Goal: Task Accomplishment & Management: Complete application form

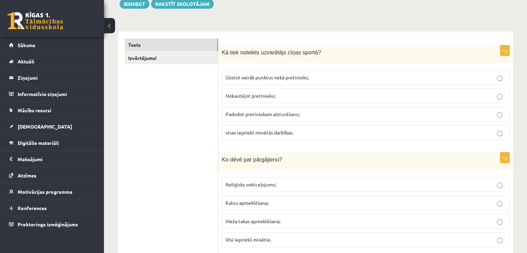
scroll to position [86, 0]
drag, startPoint x: 228, startPoint y: 50, endPoint x: 270, endPoint y: 55, distance: 42.6
click at [270, 55] on span "Kā tiek noteikts uzvarētājs cīņas sportā?" at bounding box center [271, 53] width 99 height 6
click at [323, 49] on p "Kā tiek noteikts uzvarētājs cīņas sportā?" at bounding box center [348, 52] width 253 height 7
click at [370, 80] on p "Gūstot vairāk punktus nekā pretinieks;" at bounding box center [366, 77] width 280 height 7
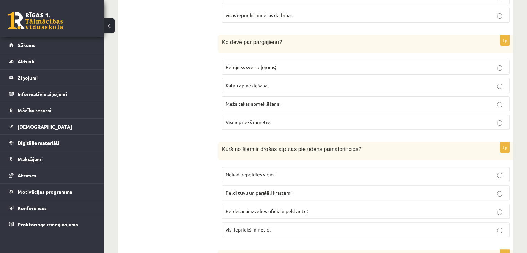
scroll to position [211, 0]
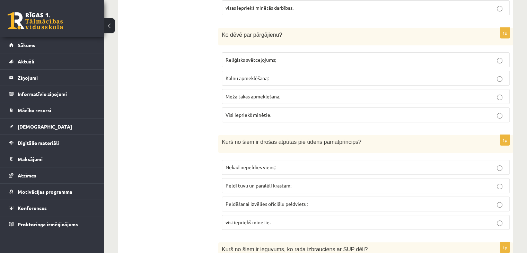
click at [261, 117] on label "Visi iepriekš minētie." at bounding box center [366, 114] width 288 height 15
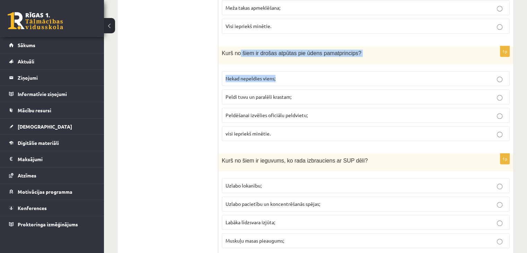
drag, startPoint x: 237, startPoint y: 55, endPoint x: 286, endPoint y: 67, distance: 50.0
click at [286, 67] on div "1p Kurš no šiem ir drošas atpūtas pie ūdens pamatprincips? Nekad nepeldies vien…" at bounding box center [365, 96] width 295 height 100
click at [285, 130] on p "visi iepriekš minētie." at bounding box center [366, 133] width 280 height 7
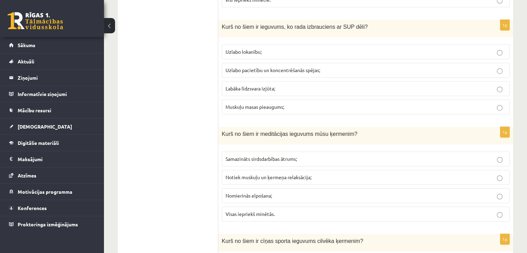
scroll to position [434, 0]
drag, startPoint x: 259, startPoint y: 33, endPoint x: 157, endPoint y: 31, distance: 102.6
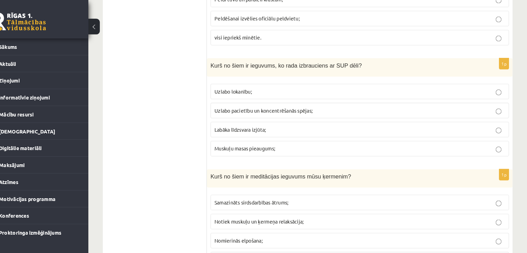
scroll to position [397, 0]
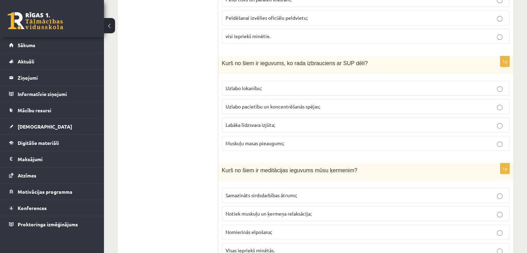
click at [272, 122] on span "Labāka līdzsvara izjūta;" at bounding box center [251, 125] width 50 height 6
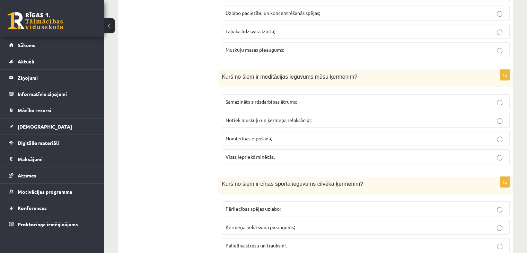
scroll to position [490, 0]
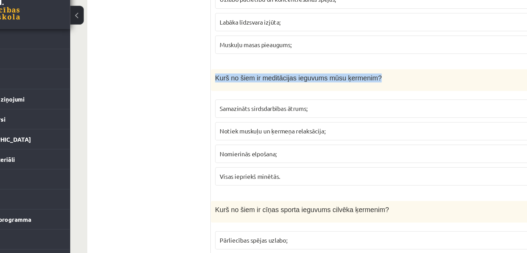
drag, startPoint x: 222, startPoint y: 73, endPoint x: 353, endPoint y: 70, distance: 130.7
click at [353, 73] on p "Kurš no šiem ir meditācijas ieguvums mūsu ķermenim?" at bounding box center [348, 76] width 253 height 7
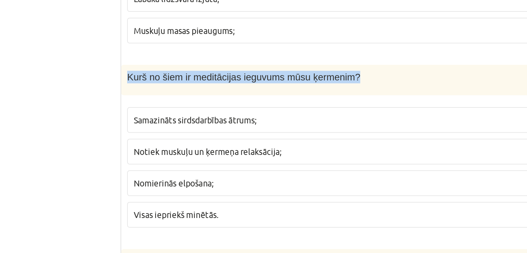
drag, startPoint x: 223, startPoint y: 73, endPoint x: 360, endPoint y: 76, distance: 137.2
click at [360, 76] on p "Kurš no šiem ir meditācijas ieguvums mūsu ķermenim?" at bounding box center [348, 76] width 253 height 7
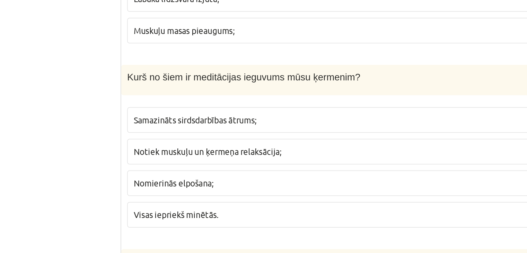
click at [360, 76] on p "Kurš no šiem ir meditācijas ieguvums mūsu ķermenim?" at bounding box center [348, 76] width 253 height 7
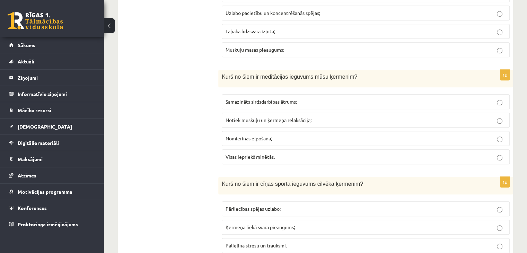
click at [357, 116] on p "Notiek muskuļu un ķermeņa relaksācija;" at bounding box center [366, 119] width 280 height 7
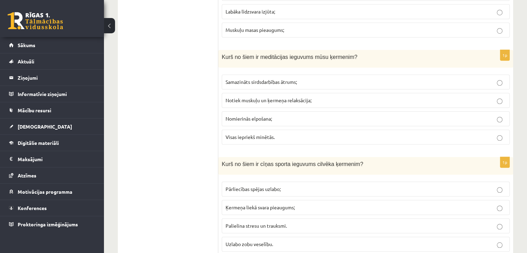
scroll to position [532, 0]
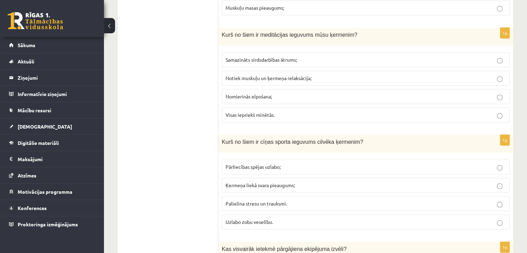
click at [298, 119] on label "Visas iepriekš minētās." at bounding box center [366, 114] width 288 height 15
click at [229, 56] on span "Samazināts sirdsdarbības ātrums;" at bounding box center [261, 59] width 71 height 6
click at [271, 115] on p "Visas iepriekš minētās." at bounding box center [366, 114] width 280 height 7
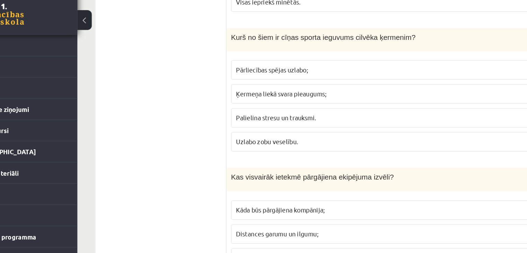
scroll to position [635, 0]
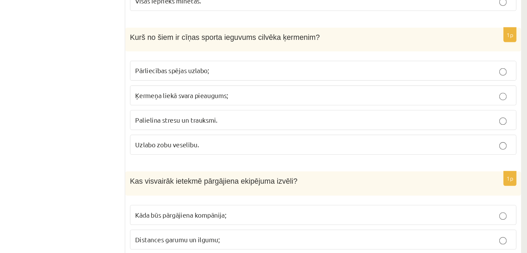
click at [254, 56] on label "Pārliecības spējas uzlabo;" at bounding box center [366, 63] width 288 height 15
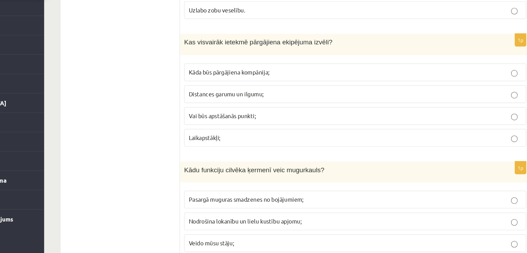
scroll to position [707, 0]
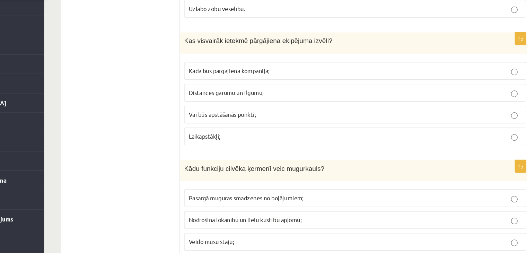
click at [238, 115] on span "Distances garumu un ilgumu;" at bounding box center [257, 118] width 63 height 6
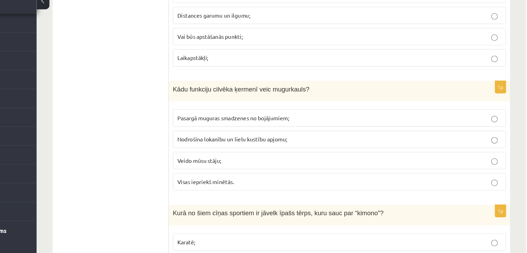
scroll to position [786, 0]
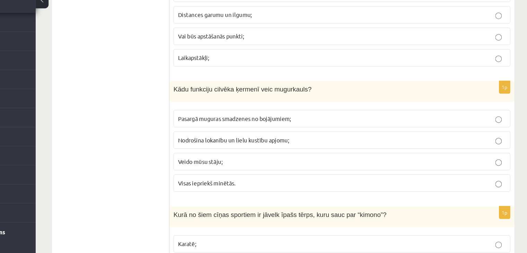
click at [271, 145] on p "Nodrošina lokanību un lielu kustību apjomu;" at bounding box center [366, 145] width 280 height 7
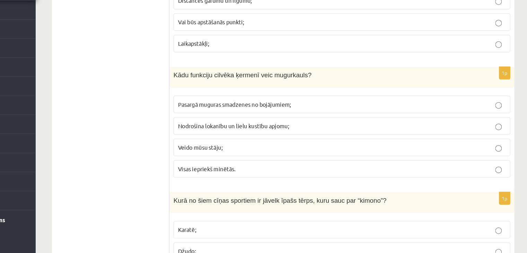
scroll to position [789, 0]
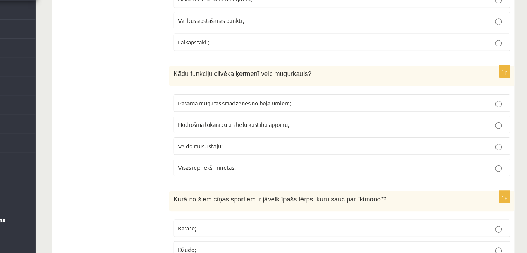
click at [243, 172] on label "Visas iepriekš minētās." at bounding box center [366, 179] width 288 height 15
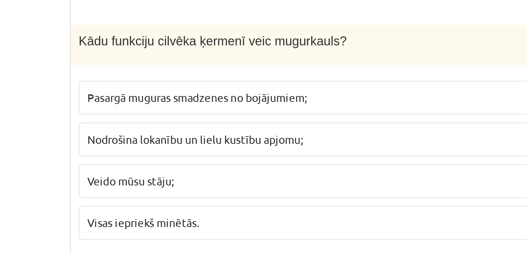
scroll to position [787, 0]
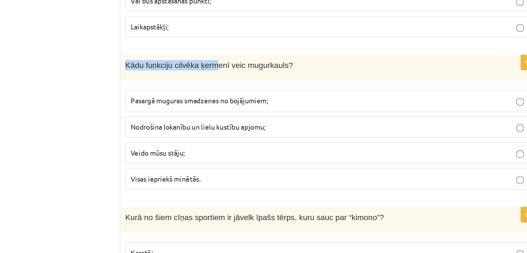
drag, startPoint x: 220, startPoint y: 97, endPoint x: 281, endPoint y: 99, distance: 60.7
click at [281, 99] on div "Kādu funkciju cilvēka ķermenī veic mugurkauls?" at bounding box center [365, 104] width 295 height 18
click at [245, 116] on fieldset "Pasargā muguras smadzenes no bojājumiem; Nodrošina lokanību un lielu kustību ap…" at bounding box center [366, 154] width 288 height 76
drag, startPoint x: 193, startPoint y: 113, endPoint x: 198, endPoint y: 110, distance: 6.2
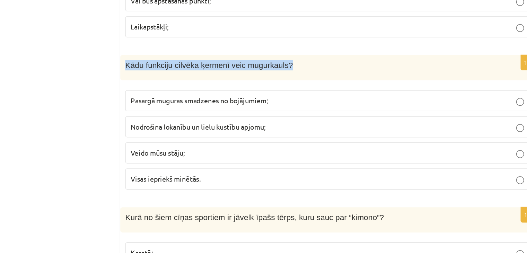
drag, startPoint x: 221, startPoint y: 96, endPoint x: 347, endPoint y: 99, distance: 126.2
click at [347, 99] on div "Kādu funkciju cilvēka ķermenī veic mugurkauls?" at bounding box center [365, 104] width 295 height 18
click at [347, 99] on p "Kādu funkciju cilvēka ķermenī veic mugurkauls?" at bounding box center [348, 101] width 253 height 7
drag, startPoint x: 222, startPoint y: 96, endPoint x: 336, endPoint y: 84, distance: 114.3
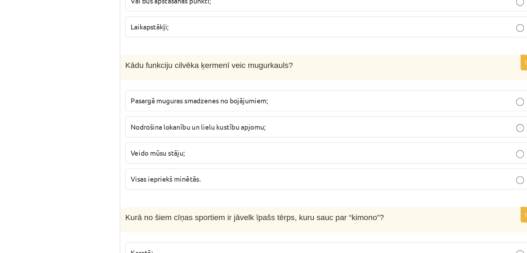
click at [337, 116] on fieldset "Pasargā muguras smadzenes no bojājumiem; Nodrošina lokanību un lielu kustību ap…" at bounding box center [366, 154] width 288 height 76
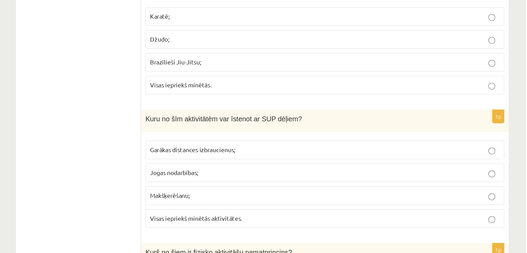
scroll to position [938, 0]
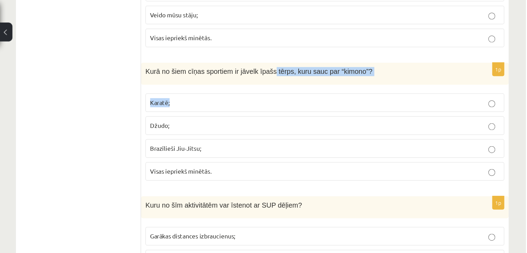
drag, startPoint x: 316, startPoint y: 54, endPoint x: 374, endPoint y: 64, distance: 58.7
click at [374, 64] on div "1p Kurā no šiem cīņas sportiem ir jāvelk īpašs tērps, kuru sauc par “kimono”? K…" at bounding box center [365, 100] width 295 height 100
click at [374, 65] on div "1p Kurā no šiem cīņas sportiem ir jāvelk īpašs tērps, kuru sauc par “kimono”? K…" at bounding box center [365, 100] width 295 height 100
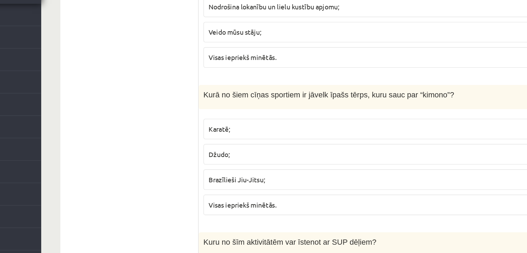
scroll to position [893, 0]
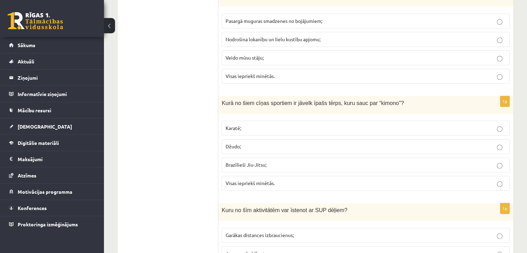
click at [501, 145] on label "Džudo;" at bounding box center [366, 146] width 288 height 15
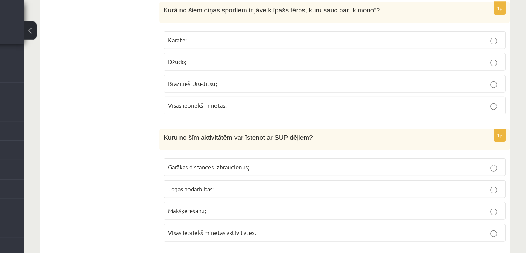
scroll to position [987, 0]
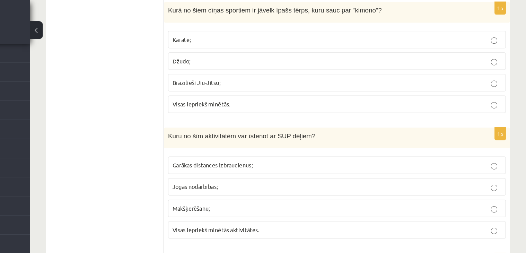
click at [497, 89] on label "Visas iepriekš minētās." at bounding box center [366, 88] width 288 height 15
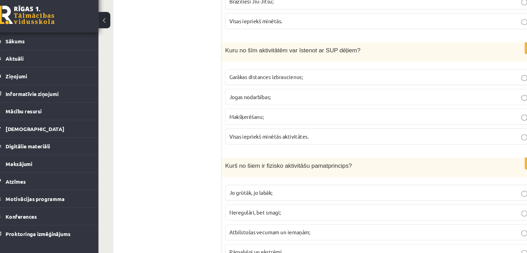
scroll to position [1049, 0]
click at [307, 51] on span "Kuru no šīm aktivitātēm var īstenot ar SUP dēļiem?" at bounding box center [285, 54] width 126 height 6
drag, startPoint x: 307, startPoint y: 49, endPoint x: 317, endPoint y: 49, distance: 9.4
click at [317, 51] on span "Kuru no šīm aktivitātēm var īstenot ar SUP dēļiem?" at bounding box center [285, 54] width 126 height 6
click at [307, 51] on span "Kuru no šīm aktivitātēm var īstenot ar SUP dēļiem?" at bounding box center [285, 54] width 126 height 6
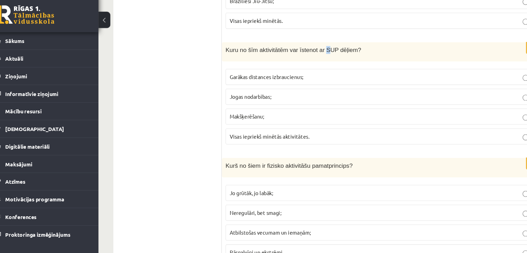
click at [310, 51] on span "Kuru no šīm aktivitātēm var īstenot ar SUP dēļiem?" at bounding box center [285, 54] width 126 height 6
click at [316, 52] on div "Kuru no šīm aktivitātēm var īstenot ar SUP dēļiem?" at bounding box center [365, 55] width 295 height 18
click at [308, 51] on span "Kuru no šīm aktivitātēm var īstenot ar SUP dēļiem?" at bounding box center [285, 54] width 126 height 6
click at [317, 54] on div "Kuru no šīm aktivitātēm var īstenot ar SUP dēļiem?" at bounding box center [365, 55] width 295 height 18
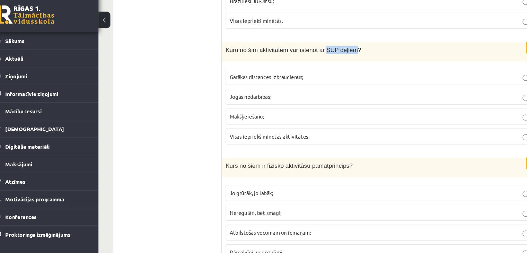
drag, startPoint x: 317, startPoint y: 54, endPoint x: 305, endPoint y: 43, distance: 16.2
click at [305, 46] on div "Kuru no šīm aktivitātēm var īstenot ar SUP dēļiem?" at bounding box center [365, 55] width 295 height 18
click at [350, 58] on div "Kuru no šīm aktivitātēm var īstenot ar SUP dēļiem?" at bounding box center [365, 55] width 295 height 18
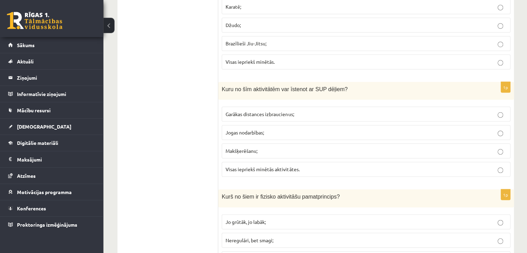
scroll to position [1014, 0]
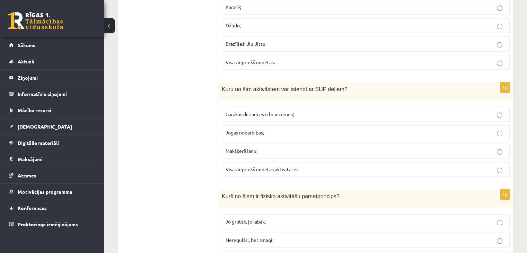
click at [220, 85] on div "Kuru no šīm aktivitātēm var īstenot ar SUP dēļiem?" at bounding box center [365, 91] width 295 height 18
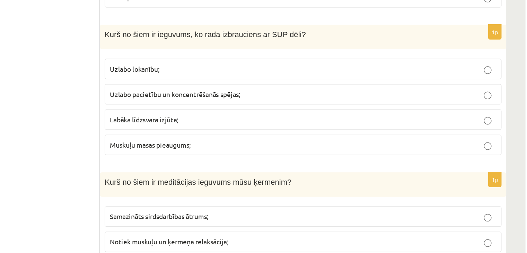
scroll to position [394, 0]
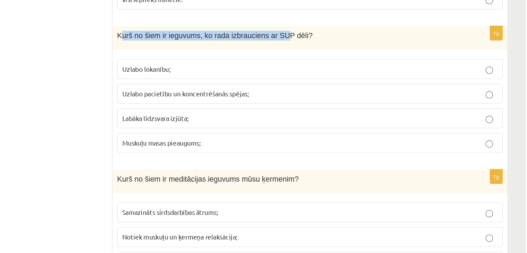
drag, startPoint x: 224, startPoint y: 61, endPoint x: 338, endPoint y: 58, distance: 114.4
click at [338, 59] on div "Kurš no šiem ir ieguvums, ko rada izbrauciens ar SUP dēli?" at bounding box center [365, 68] width 295 height 18
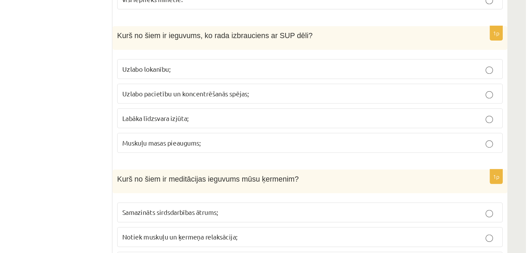
click at [388, 64] on p "Kurš no šiem ir ieguvums, ko rada izbrauciens ar SUP dēli?" at bounding box center [348, 66] width 253 height 7
drag, startPoint x: 234, startPoint y: 65, endPoint x: 313, endPoint y: 64, distance: 79.0
click at [313, 64] on span "Kurš no šiem ir ieguvums, ko rada izbrauciens ar SUP dēli?" at bounding box center [295, 66] width 146 height 6
click at [398, 67] on p "Kurš no šiem ir ieguvums, ko rada izbrauciens ar SUP dēli?" at bounding box center [348, 66] width 253 height 7
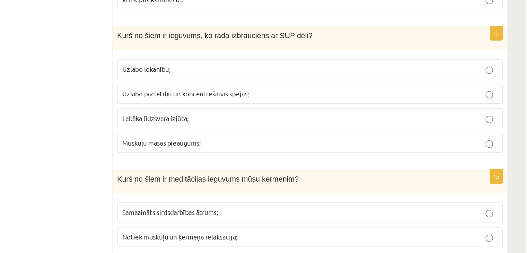
click at [398, 67] on p "Kurš no šiem ir ieguvums, ko rada izbrauciens ar SUP dēli?" at bounding box center [348, 66] width 253 height 7
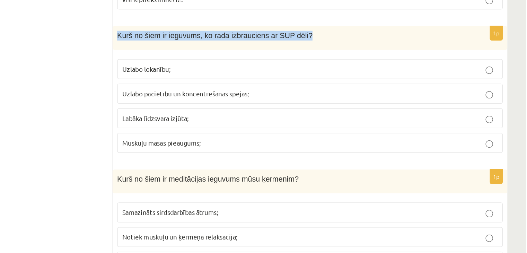
click at [398, 67] on p "Kurš no šiem ir ieguvums, ko rada izbrauciens ar SUP dēli?" at bounding box center [348, 66] width 253 height 7
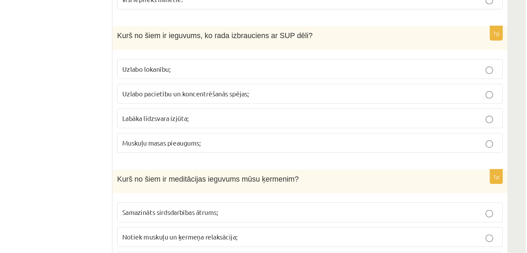
click at [226, 129] on p "Labāka līdzsvara izjūta;" at bounding box center [366, 127] width 280 height 7
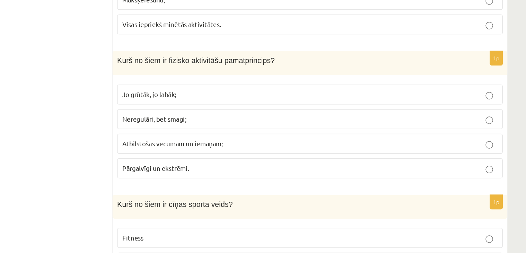
scroll to position [1105, 0]
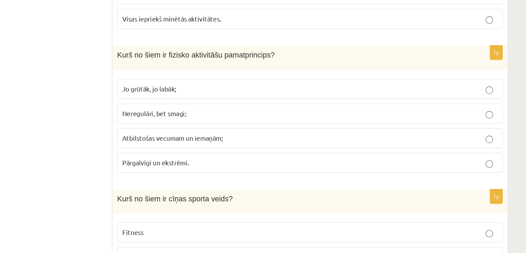
click at [498, 165] on label "Atbilstošas vecumam un iemaņām;" at bounding box center [366, 167] width 288 height 15
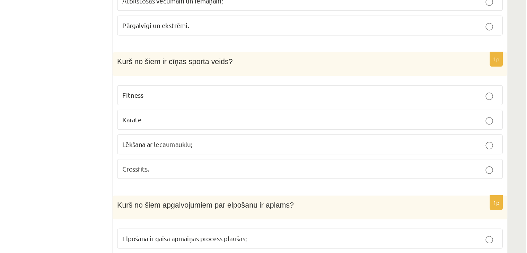
scroll to position [1207, 0]
click at [494, 151] on label "Karatē" at bounding box center [366, 153] width 288 height 15
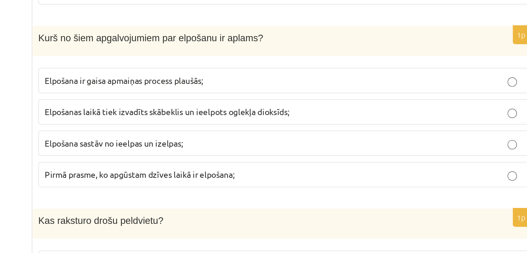
scroll to position [1327, 0]
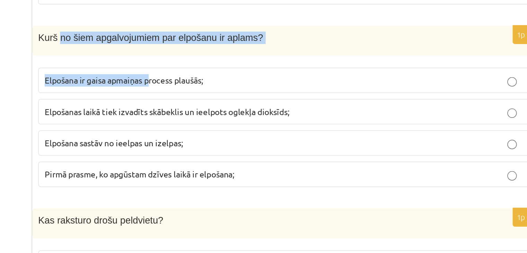
drag, startPoint x: 233, startPoint y: 89, endPoint x: 288, endPoint y: 102, distance: 56.7
click at [288, 102] on div "1p Kurš no šiem apgalvojumiem par elpošanu ir aplams? Elpošana ir gaisa apmaiņa…" at bounding box center [365, 141] width 295 height 100
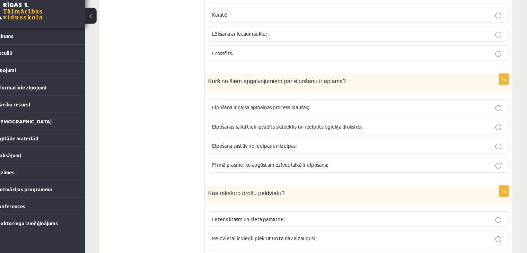
scroll to position [1336, 0]
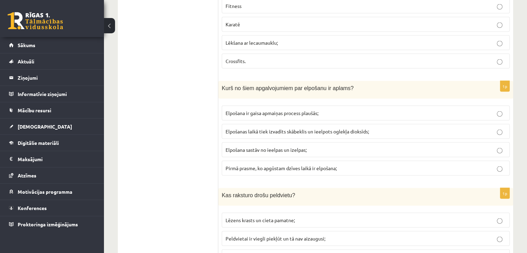
click at [262, 110] on span "Elpošana ir gaisa apmaiņas process plaušās;" at bounding box center [272, 113] width 93 height 6
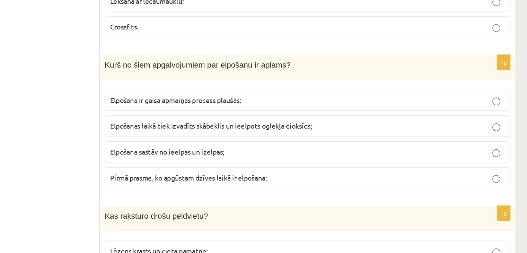
click at [364, 110] on label "Elpošana ir gaisa apmaiņas process plaušās;" at bounding box center [366, 113] width 288 height 15
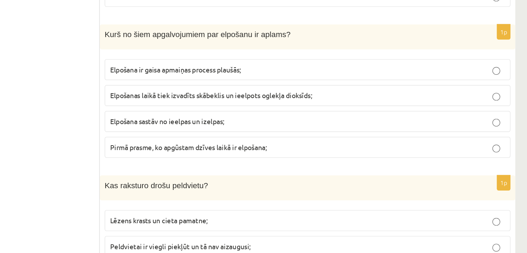
click at [375, 167] on label "Pirmā prasme, ko apgūstam dzīves laikā ir elpošana;" at bounding box center [366, 168] width 288 height 15
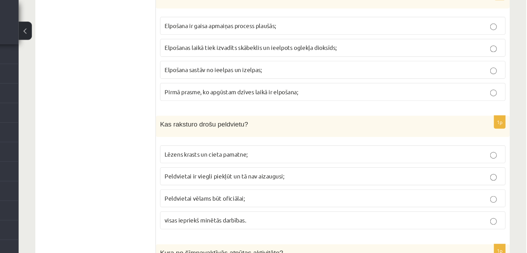
scroll to position [1417, 0]
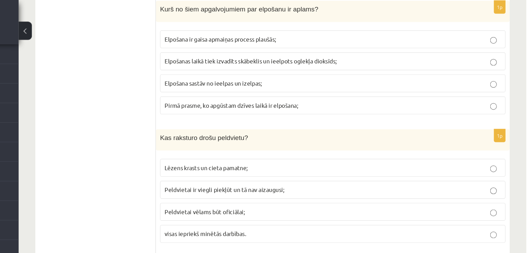
click at [371, 47] on p "Elpošanas laikā tiek izvadīts skābeklis un ieelpots oglekļa dioksīds;" at bounding box center [366, 50] width 280 height 7
click at [315, 29] on span "Elpošana ir gaisa apmaiņas process plaušās;" at bounding box center [272, 32] width 93 height 6
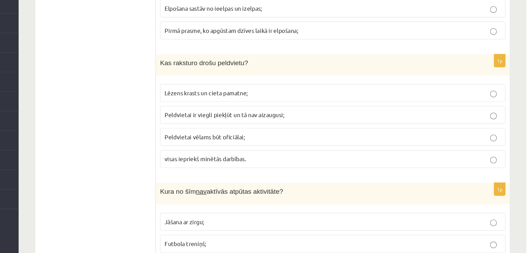
scroll to position [1437, 0]
click at [294, 172] on span "visas iepriekš minētās darbības." at bounding box center [260, 175] width 68 height 6
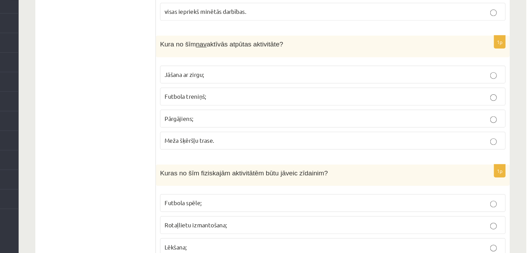
scroll to position [1559, 0]
click at [252, 138] on label "Pārgājiens;" at bounding box center [366, 141] width 288 height 15
click at [250, 118] on label "Futbola treniņš;" at bounding box center [366, 122] width 288 height 15
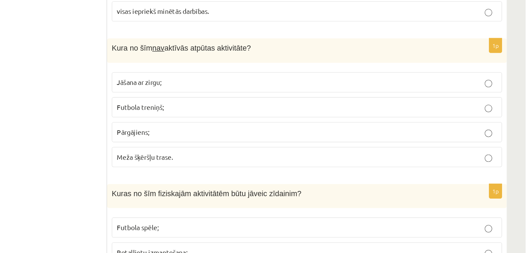
scroll to position [1557, 0]
click at [436, 125] on fieldset "Jāšana ar zirgu; Futbola treniņš; Pārgājiens; Meža šķēršļu trase." at bounding box center [366, 134] width 288 height 76
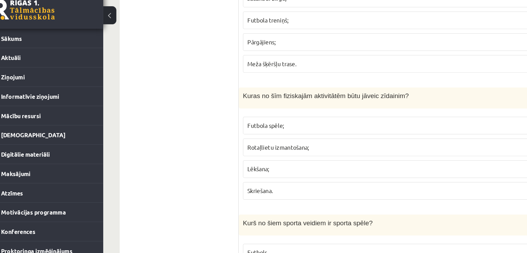
scroll to position [1652, 0]
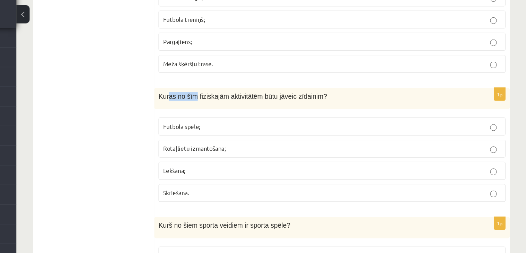
drag, startPoint x: 229, startPoint y: 85, endPoint x: 251, endPoint y: 86, distance: 21.8
click at [251, 91] on span "Kuras no šīm fiziskajām aktivitātēm būtu jāveic zīdainim?" at bounding box center [292, 94] width 140 height 6
click at [236, 91] on span "Kuras no šīm fiziskajām aktivitātēm būtu jāveic zīdainim?" at bounding box center [292, 94] width 140 height 6
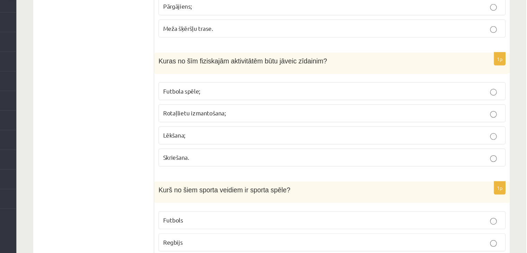
scroll to position [1653, 0]
drag, startPoint x: 305, startPoint y: 84, endPoint x: 326, endPoint y: 81, distance: 21.6
click at [326, 90] on span "Kuras no šīm fiziskajām aktivitātēm būtu jāveic zīdainim?" at bounding box center [292, 93] width 140 height 6
click at [319, 97] on div "1p Kuras no šīm fiziskajām aktivitātēm būtu jāveic zīdainim? Futbola spēle; Rot…" at bounding box center [365, 136] width 295 height 100
click at [271, 133] on span "Rotaļlietu izmantošana;" at bounding box center [252, 136] width 52 height 6
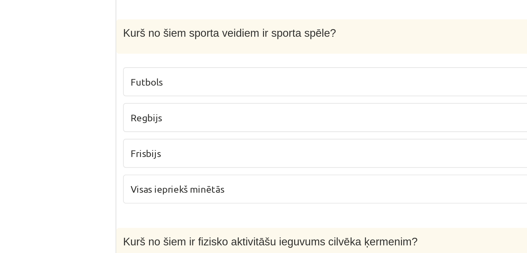
scroll to position [1764, 0]
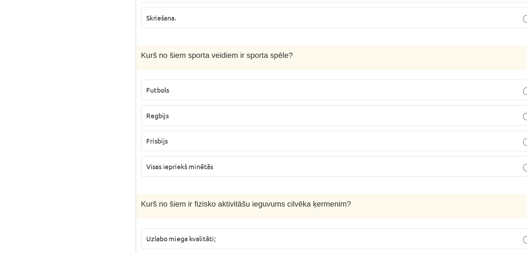
click at [289, 110] on label "Futbols" at bounding box center [366, 113] width 288 height 15
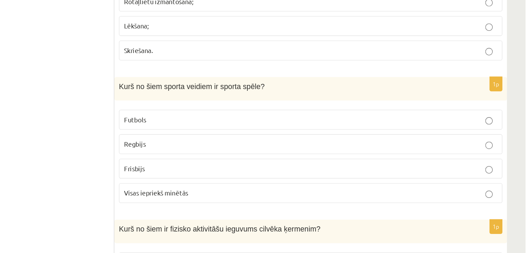
scroll to position [1766, 0]
click at [309, 163] on p "Visas iepriekš minētās" at bounding box center [366, 166] width 280 height 7
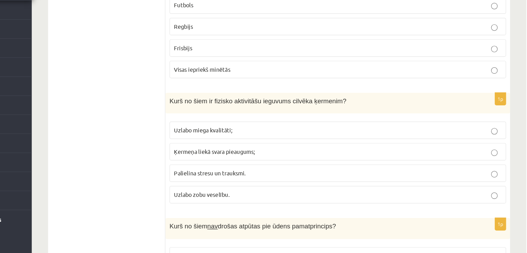
scroll to position [1837, 0]
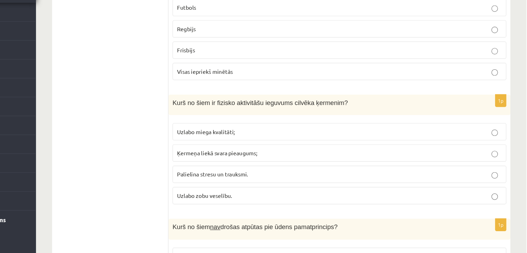
click at [301, 145] on p "Uzlabo miega kvalitāti;" at bounding box center [366, 148] width 280 height 7
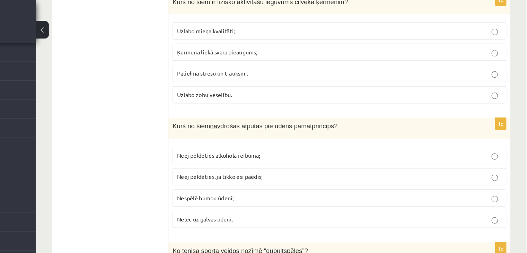
scroll to position [1926, 0]
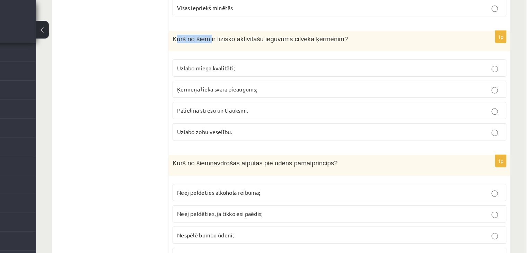
drag, startPoint x: 224, startPoint y: 24, endPoint x: 252, endPoint y: 24, distance: 28.8
click at [252, 31] on span "Kurš no šiem ir fizisko aktivitāšu ieguvums cilvēka ķermenim?" at bounding box center [297, 34] width 151 height 6
drag, startPoint x: 244, startPoint y: 23, endPoint x: 305, endPoint y: 29, distance: 61.3
click at [305, 29] on div "Kurš no šiem ir fizisko aktivitāšu ieguvums cilvēka ķermenim?" at bounding box center [365, 36] width 295 height 18
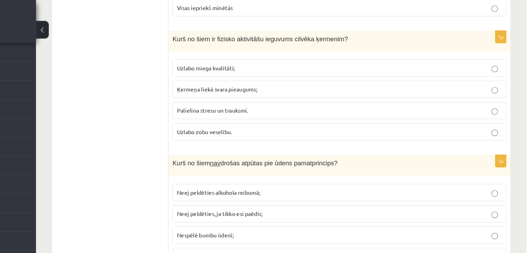
click at [222, 37] on div "1p Kurš no šiem ir fizisko aktivitāšu ieguvums cilvēka ķermenim? Uzlabo miega k…" at bounding box center [365, 77] width 295 height 100
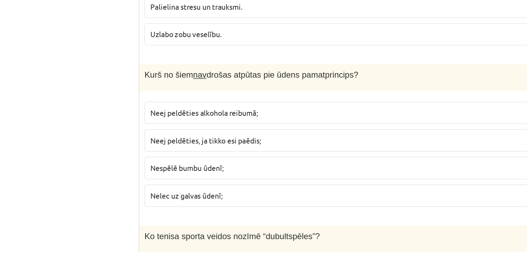
scroll to position [1963, 0]
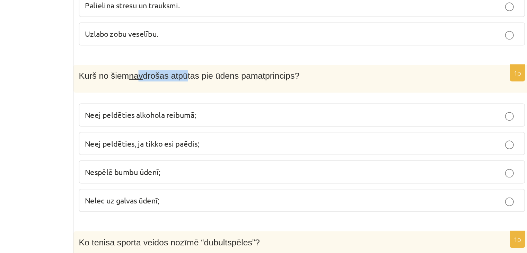
drag, startPoint x: 257, startPoint y: 94, endPoint x: 283, endPoint y: 95, distance: 26.0
click at [283, 102] on span "Kurš no šiem nav drošas atpūtas pie ūdens pamatprincips?" at bounding box center [293, 105] width 142 height 6
click at [269, 75] on fieldset "Uzlabo miega kvalitāti; Ķermeņa liekā svara pieaugums; Palielina stresu un trau…" at bounding box center [366, 49] width 288 height 76
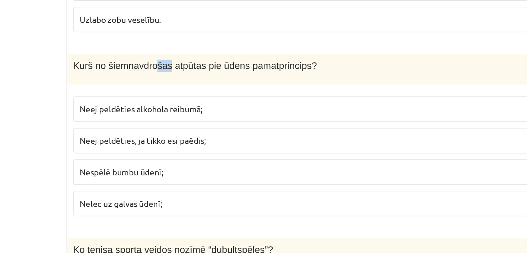
drag, startPoint x: 266, startPoint y: 94, endPoint x: 273, endPoint y: 93, distance: 7.0
click at [273, 102] on span "Kurš no šiem nav drošas atpūtas pie ūdens pamatprincips?" at bounding box center [293, 105] width 142 height 6
click at [279, 100] on div "Kurš no šiem nav drošas atpūtas pie ūdens pamatprincips?" at bounding box center [365, 106] width 295 height 18
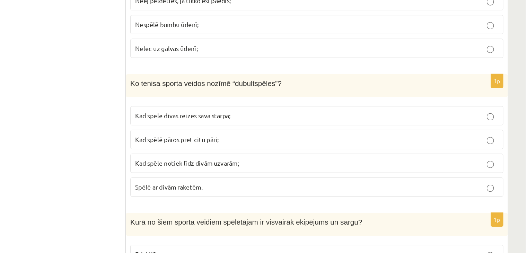
scroll to position [2053, 0]
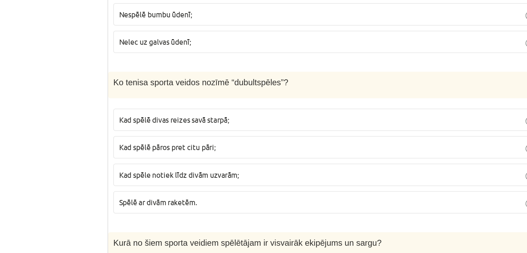
click at [321, 143] on p "Kad spēlē divas reizes savā starpā;" at bounding box center [366, 146] width 280 height 7
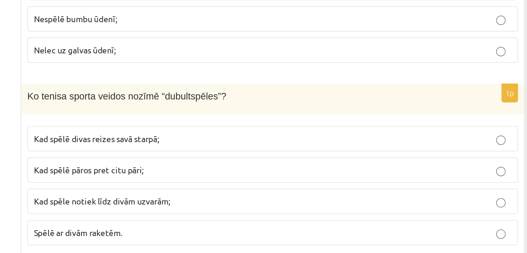
scroll to position [2050, 0]
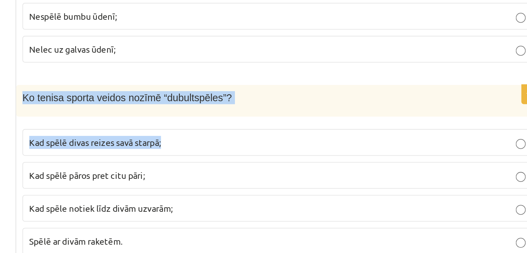
drag, startPoint x: 220, startPoint y: 113, endPoint x: 341, endPoint y: 135, distance: 123.0
click at [341, 135] on div "1p Ko tenisa sporta veidos nozīmē “dubultspēles”? Kad spēlē divas reizes savā s…" at bounding box center [365, 168] width 295 height 100
click at [327, 120] on div "Ko tenisa sporta veidos nozīmē “dubultspēles”?" at bounding box center [365, 127] width 295 height 18
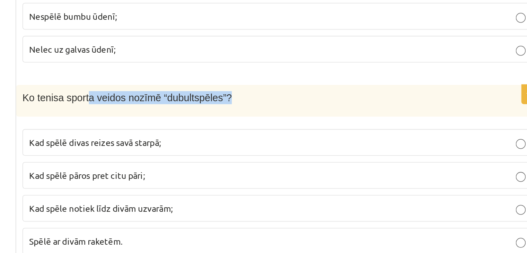
drag, startPoint x: 327, startPoint y: 112, endPoint x: 253, endPoint y: 111, distance: 74.5
click at [253, 122] on span "Ko tenisa sporta veidos nozīmē “dubultspēles”?" at bounding box center [280, 125] width 117 height 6
drag, startPoint x: 222, startPoint y: 113, endPoint x: 331, endPoint y: 110, distance: 109.2
click at [331, 118] on div "Ko tenisa sporta veidos nozīmē “dubultspēles”?" at bounding box center [365, 127] width 295 height 18
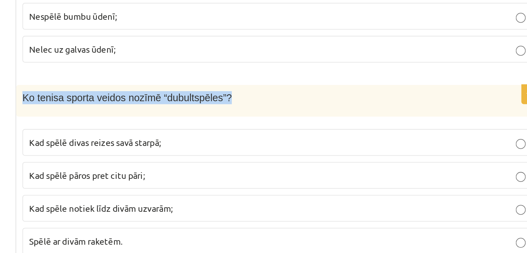
drag, startPoint x: 221, startPoint y: 113, endPoint x: 330, endPoint y: 116, distance: 108.5
click at [330, 121] on p "Ko tenisa sporta veidos nozīmē “dubultspēles”?" at bounding box center [348, 124] width 253 height 7
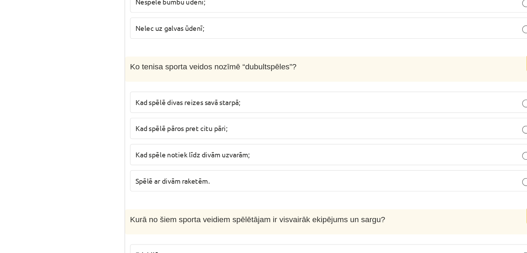
scroll to position [2078, 0]
click at [288, 133] on label "Kad spēlē pāros pret citu pāri;" at bounding box center [366, 140] width 288 height 15
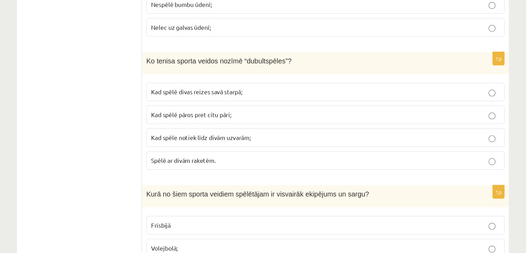
scroll to position [2076, 0]
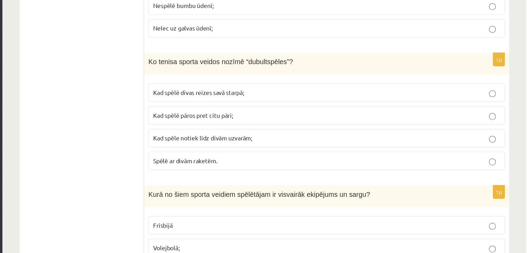
click at [316, 156] on p "Kad spēle notiek līdz divām uzvarām;" at bounding box center [366, 159] width 280 height 7
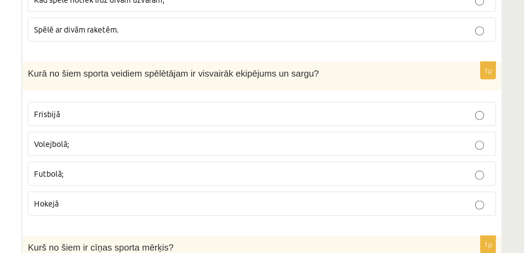
scroll to position [2170, 0]
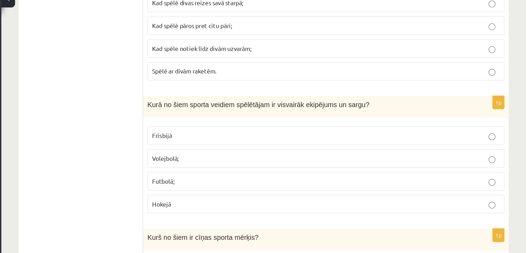
click at [244, 184] on label "Hokejā" at bounding box center [366, 191] width 288 height 15
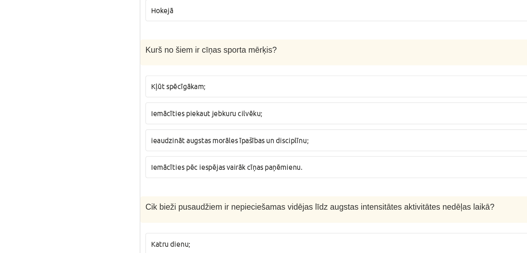
scroll to position [2275, 0]
click at [252, 135] on span "Kļūt spēcīgākam;" at bounding box center [244, 138] width 37 height 6
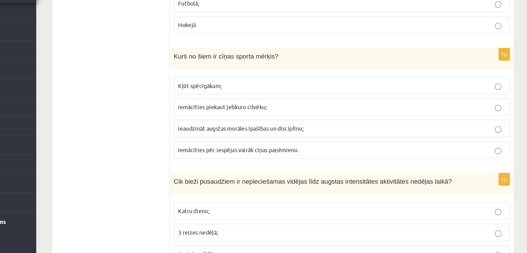
scroll to position [2306, 0]
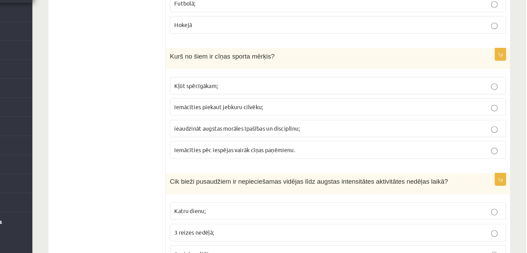
click at [319, 159] on p "Iemācīties pēc iespējas vairāk cīņas paņēmienu." at bounding box center [366, 162] width 280 height 7
click at [250, 141] on span "ieaudzināt augstas morāles īpašības un disciplīnu;" at bounding box center [279, 144] width 107 height 6
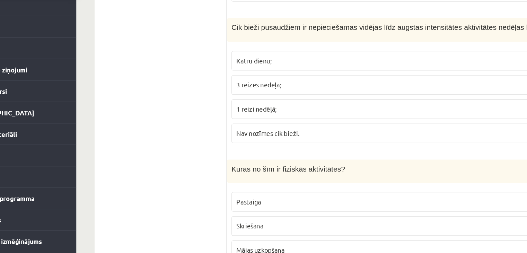
scroll to position [2434, 0]
drag, startPoint x: 191, startPoint y: 170, endPoint x: 170, endPoint y: 140, distance: 36.9
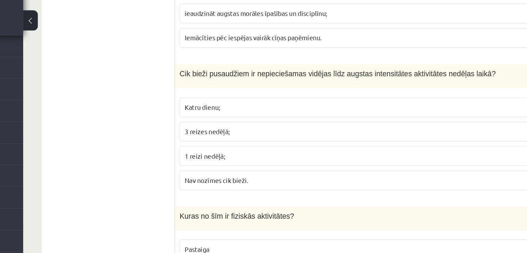
scroll to position [2430, 0]
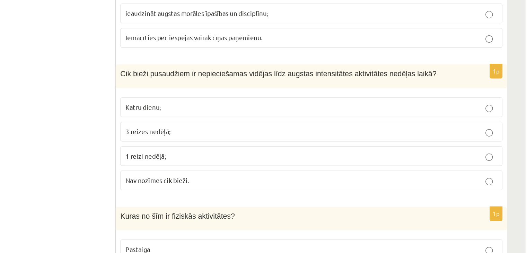
click at [345, 102] on label "3 reizes nedēļā;" at bounding box center [366, 109] width 288 height 15
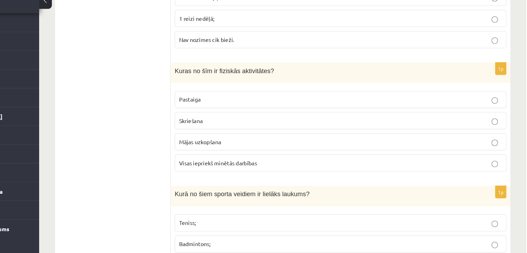
scroll to position [2517, 0]
click at [252, 164] on span "Visas iepriekš minētās darbības" at bounding box center [260, 167] width 68 height 6
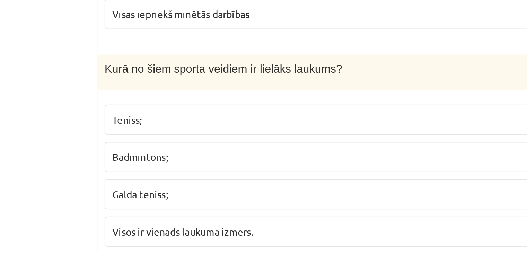
scroll to position [2622, 0]
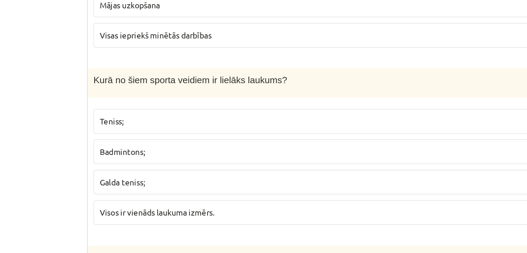
click at [264, 110] on p "Teniss;" at bounding box center [366, 113] width 280 height 7
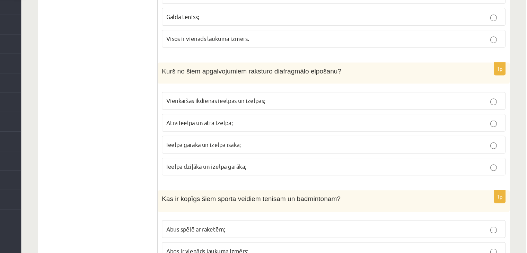
scroll to position [2717, 0]
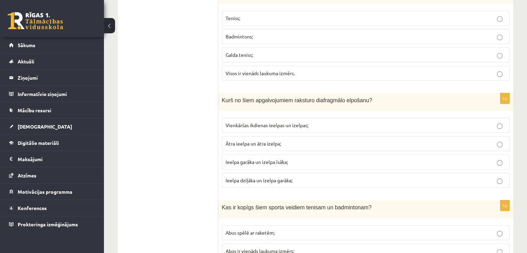
click at [245, 140] on span "Ātra ieelpa un ātra izelpa;" at bounding box center [253, 143] width 55 height 6
click at [257, 155] on label "Ieelpa garāka un izelpa īsāka;" at bounding box center [366, 162] width 288 height 15
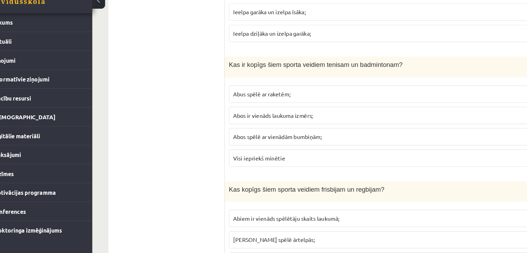
scroll to position [2843, 0]
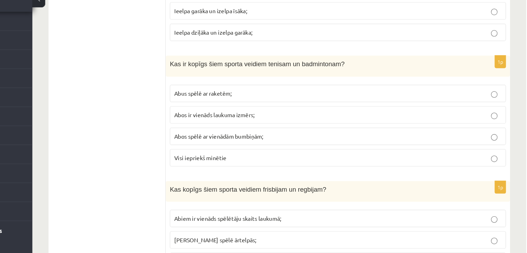
click at [271, 104] on span "Abus spēlē ar raketēm;" at bounding box center [250, 107] width 49 height 6
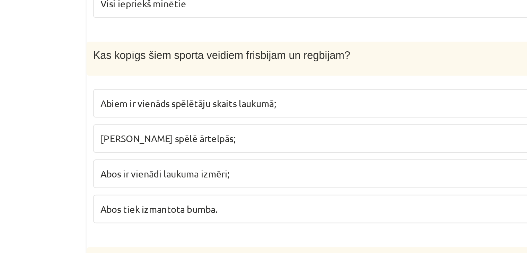
scroll to position [2952, 0]
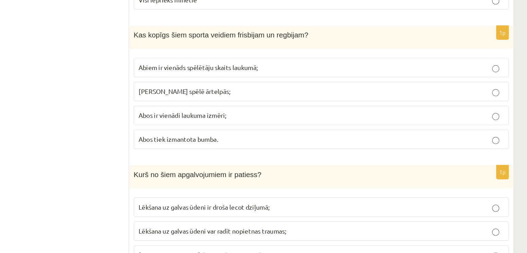
click at [247, 134] on label "Abos ir vienādi laukuma izmēri;" at bounding box center [366, 141] width 288 height 15
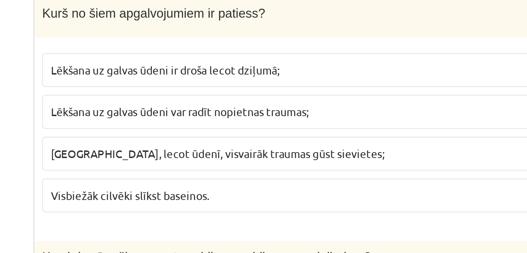
scroll to position [3051, 0]
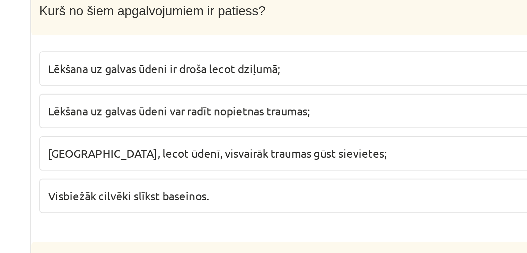
click at [321, 128] on span "Lēkšana uz galvas ūdeni var radīt nopietnas traumas;" at bounding box center [282, 131] width 113 height 6
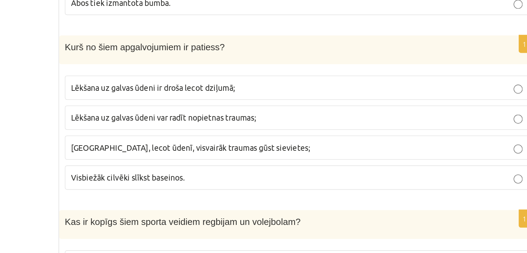
scroll to position [3050, 0]
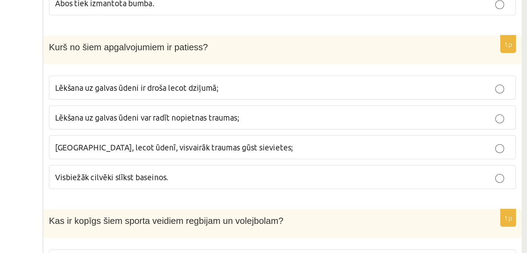
click at [328, 129] on span "Lēkšana uz galvas ūdeni var radīt nopietnas traumas;" at bounding box center [282, 132] width 113 height 6
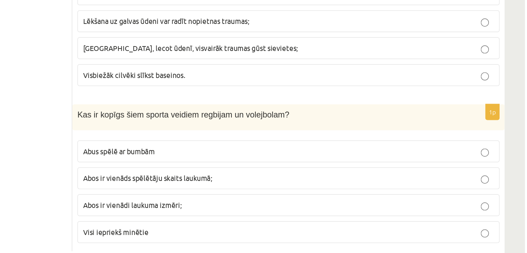
scroll to position [3090, 0]
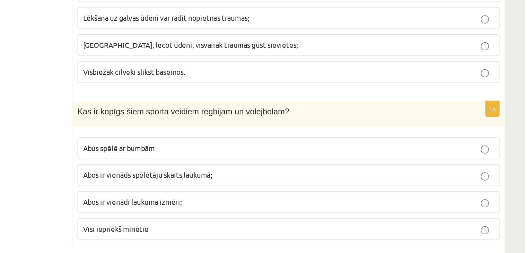
click at [259, 178] on span "Abus spēlē ar bumbām" at bounding box center [250, 181] width 49 height 6
click at [275, 196] on span "Abos ir vienāds spēlētāju skaits laukumā;" at bounding box center [270, 199] width 88 height 6
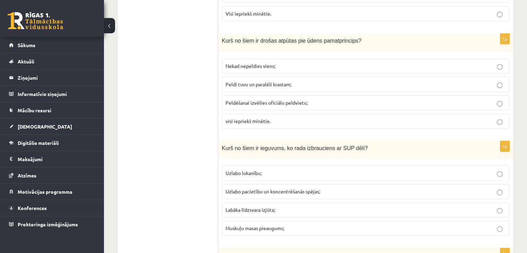
scroll to position [0, 0]
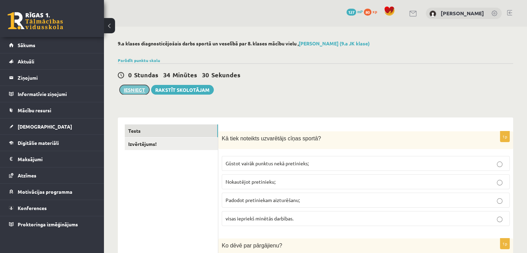
click at [141, 90] on button "Iesniegt" at bounding box center [135, 90] width 30 height 10
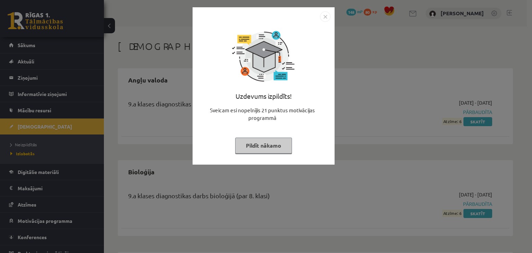
click at [324, 17] on img "Close" at bounding box center [325, 16] width 10 height 10
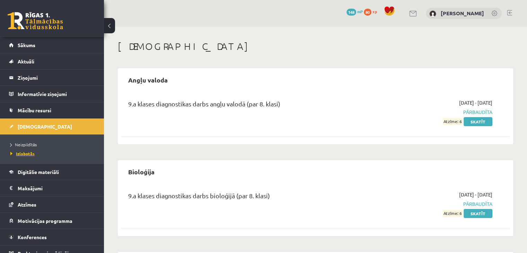
click at [28, 151] on span "Izlabotās" at bounding box center [22, 154] width 24 height 6
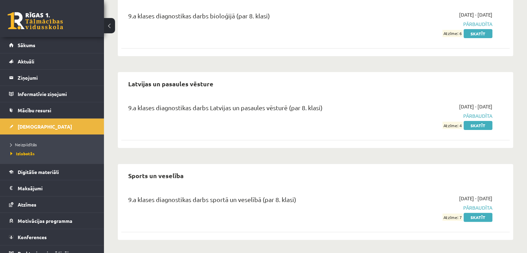
scroll to position [180, 0]
drag, startPoint x: 128, startPoint y: 108, endPoint x: 353, endPoint y: 93, distance: 225.4
click at [353, 93] on div "Latvijas un pasaules vēsture 9.a klases diagnostikas darbs Latvijas un pasaules…" at bounding box center [315, 110] width 395 height 76
click at [333, 106] on div "9.a klases diagnostikas darbs Latvijas un pasaules vēsturē (par 8. klasi)" at bounding box center [247, 109] width 239 height 13
drag, startPoint x: 327, startPoint y: 106, endPoint x: 172, endPoint y: 143, distance: 159.1
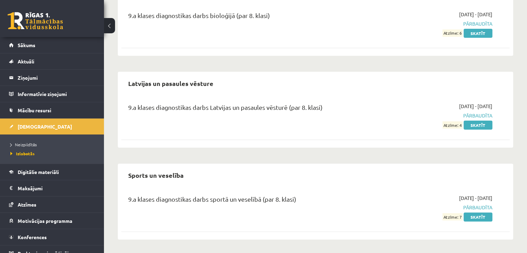
click at [172, 143] on div "9.a klases diagnostikas darbs Latvijas un pasaules vēsturē (par 8. klasi) [DATE…" at bounding box center [315, 120] width 388 height 49
drag, startPoint x: 128, startPoint y: 108, endPoint x: 310, endPoint y: 91, distance: 183.8
click at [310, 91] on div "Latvijas un pasaules vēsture 9.a klases diagnostikas darbs Latvijas un pasaules…" at bounding box center [315, 110] width 395 height 76
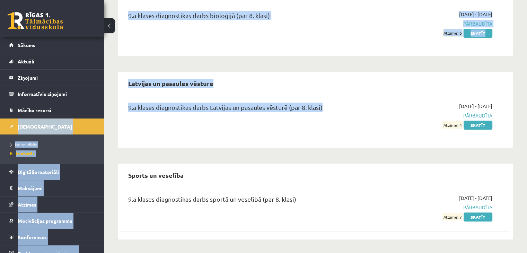
drag, startPoint x: 324, startPoint y: 106, endPoint x: 103, endPoint y: 115, distance: 221.3
click at [103, 115] on div "0 Dāvanas 148 mP 80 xp [PERSON_NAME] Sākums Aktuāli Kā mācīties eSKOLĀ Kontakti…" at bounding box center [263, 37] width 527 height 434
click at [134, 114] on div "9.a klases diagnostikas darbs Latvijas un pasaules vēsturē (par 8. klasi)" at bounding box center [247, 109] width 239 height 13
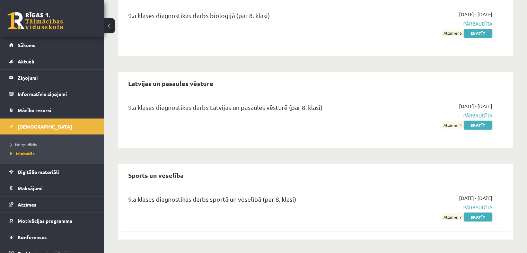
drag, startPoint x: 128, startPoint y: 108, endPoint x: 327, endPoint y: 112, distance: 199.3
click at [327, 112] on div "9.a klases diagnostikas darbs Latvijas un pasaules vēsturē (par 8. klasi)" at bounding box center [247, 109] width 239 height 13
drag, startPoint x: 127, startPoint y: 83, endPoint x: 226, endPoint y: 83, distance: 98.8
click at [226, 83] on div "Latvijas un pasaules vēsture" at bounding box center [315, 83] width 388 height 16
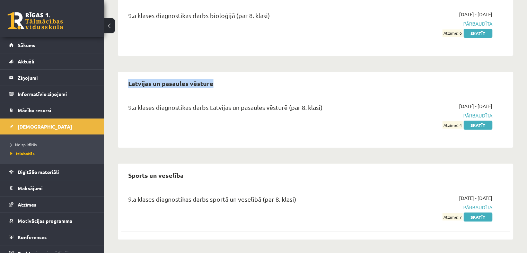
drag, startPoint x: 127, startPoint y: 84, endPoint x: 227, endPoint y: 79, distance: 99.5
click at [227, 79] on div "Latvijas un pasaules vēsture" at bounding box center [315, 83] width 388 height 16
click at [146, 98] on div "9.a klases diagnostikas darbs Latvijas un pasaules vēsturē (par 8. klasi) [DATE…" at bounding box center [315, 116] width 388 height 40
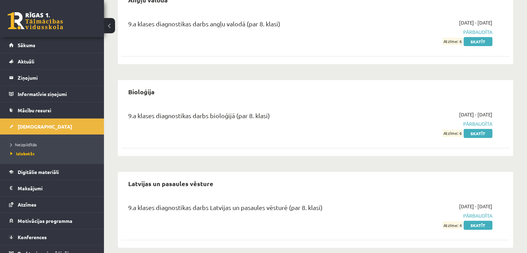
scroll to position [80, 0]
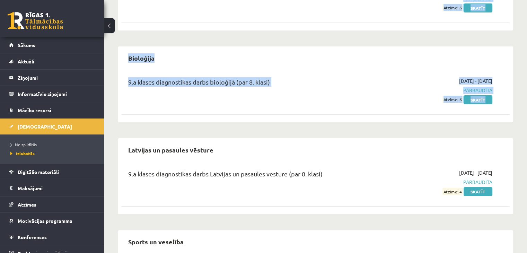
drag, startPoint x: 141, startPoint y: 136, endPoint x: 291, endPoint y: -30, distance: 223.3
click at [291, 0] on html "0 Dāvanas 148 mP 80 xp [PERSON_NAME] Sākums Aktuāli Kā mācīties eSKOLĀ Kontakti…" at bounding box center [263, 12] width 527 height 253
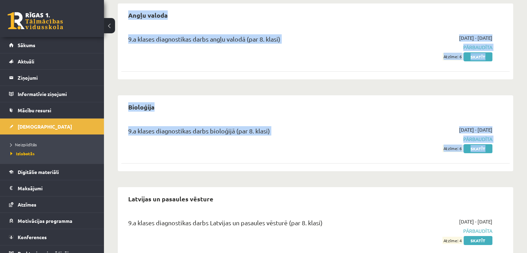
click at [400, 74] on div "9.a klases diagnostikas darbs angļu valodā (par 8. klasi) [DATE] - [DATE] Pārba…" at bounding box center [315, 51] width 388 height 49
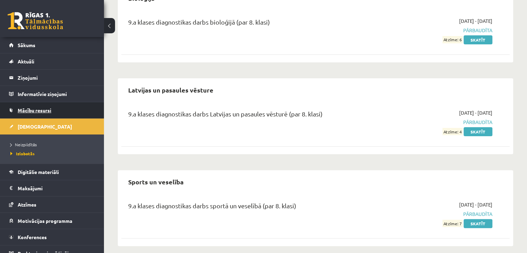
scroll to position [8, 0]
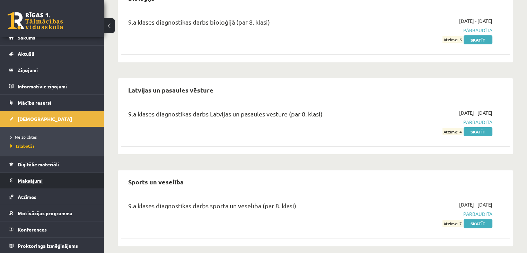
click at [45, 180] on legend "Maksājumi 0" at bounding box center [57, 181] width 78 height 16
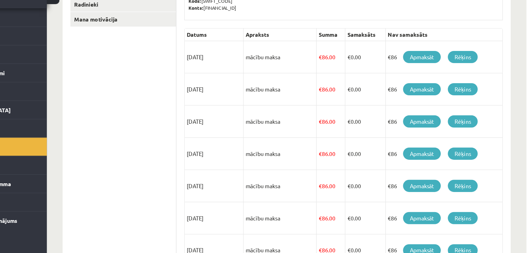
scroll to position [114, 0]
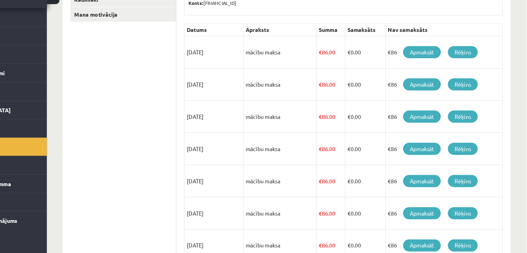
drag, startPoint x: 298, startPoint y: 73, endPoint x: 298, endPoint y: 99, distance: 26.3
click at [298, 99] on td "mācību maksa" at bounding box center [310, 104] width 64 height 28
